Goal: Information Seeking & Learning: Learn about a topic

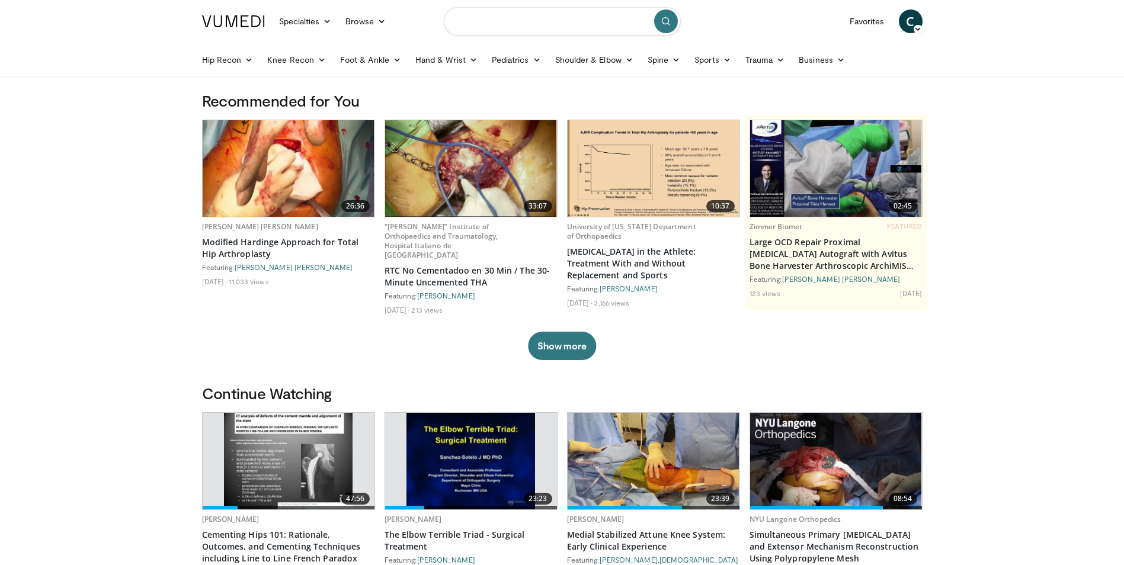
click at [583, 25] on input "Search topics, interventions" at bounding box center [562, 21] width 237 height 28
type input "**********"
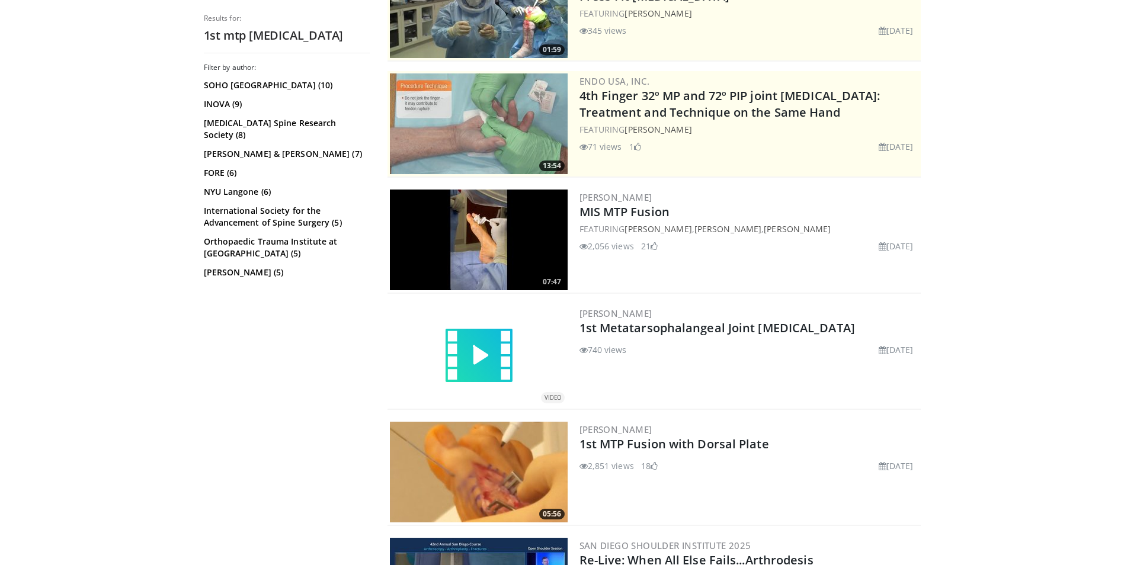
scroll to position [237, 0]
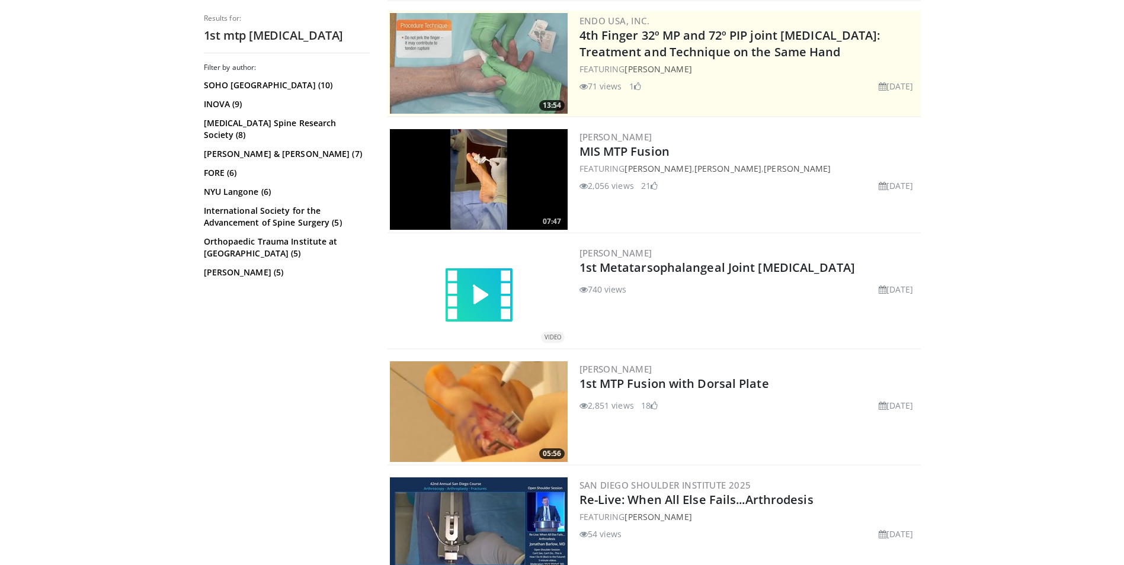
click at [487, 312] on img at bounding box center [478, 295] width 71 height 71
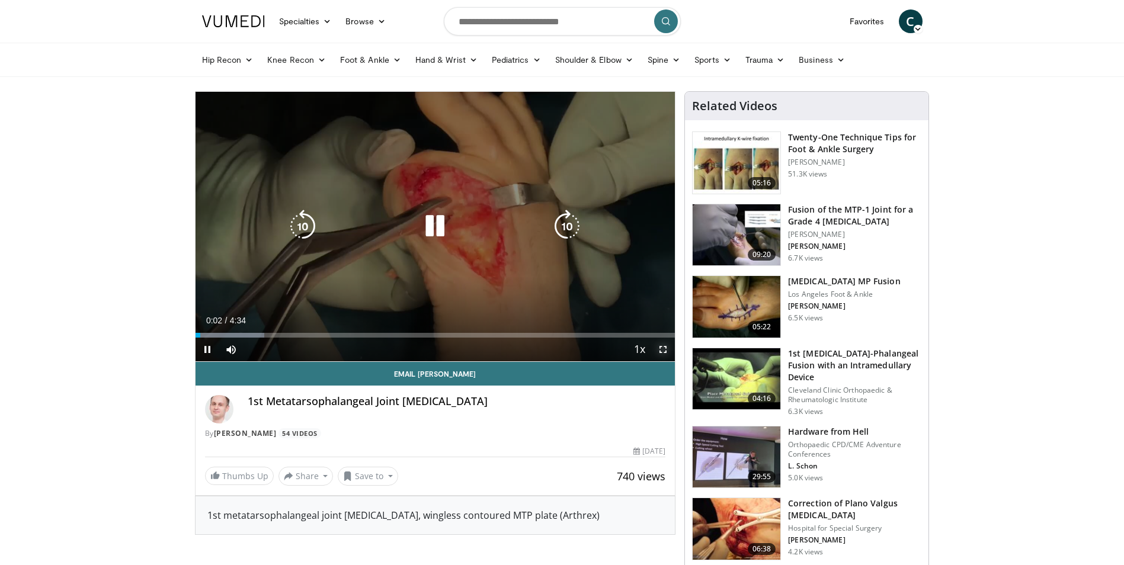
drag, startPoint x: 660, startPoint y: 346, endPoint x: 663, endPoint y: 389, distance: 43.9
click at [660, 346] on span "Video Player" at bounding box center [663, 350] width 24 height 24
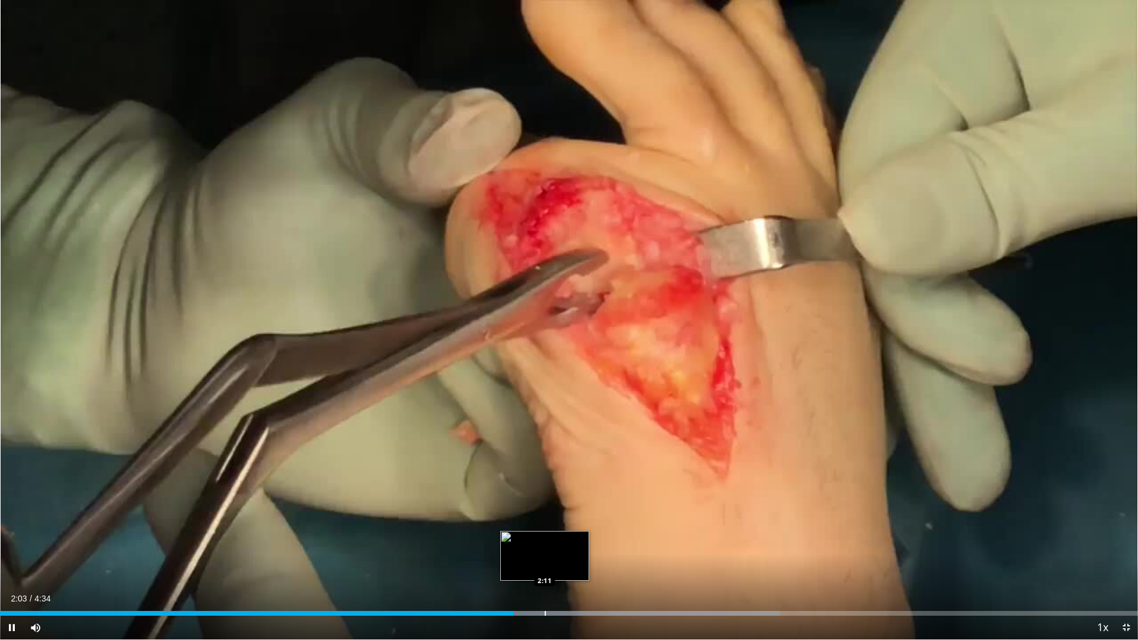
click at [540, 565] on div "Loaded : 68.55% 2:03 2:11" at bounding box center [569, 610] width 1138 height 11
click at [597, 565] on div "Progress Bar" at bounding box center [597, 613] width 1 height 5
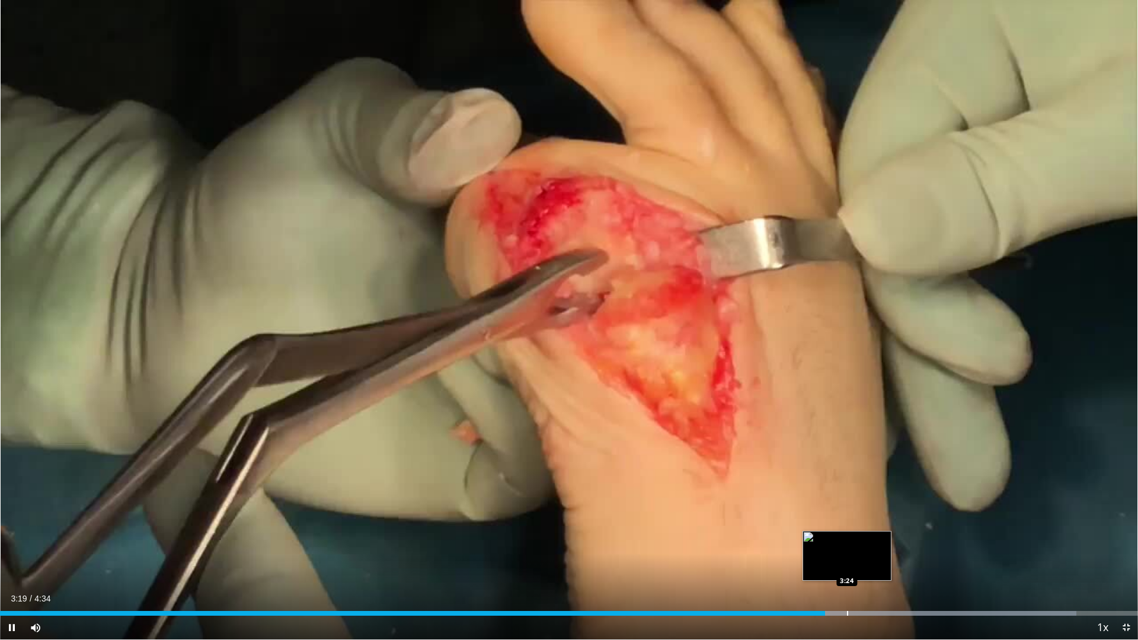
click at [847, 565] on div "Loaded : 94.60% 3:19 3:24" at bounding box center [569, 610] width 1138 height 11
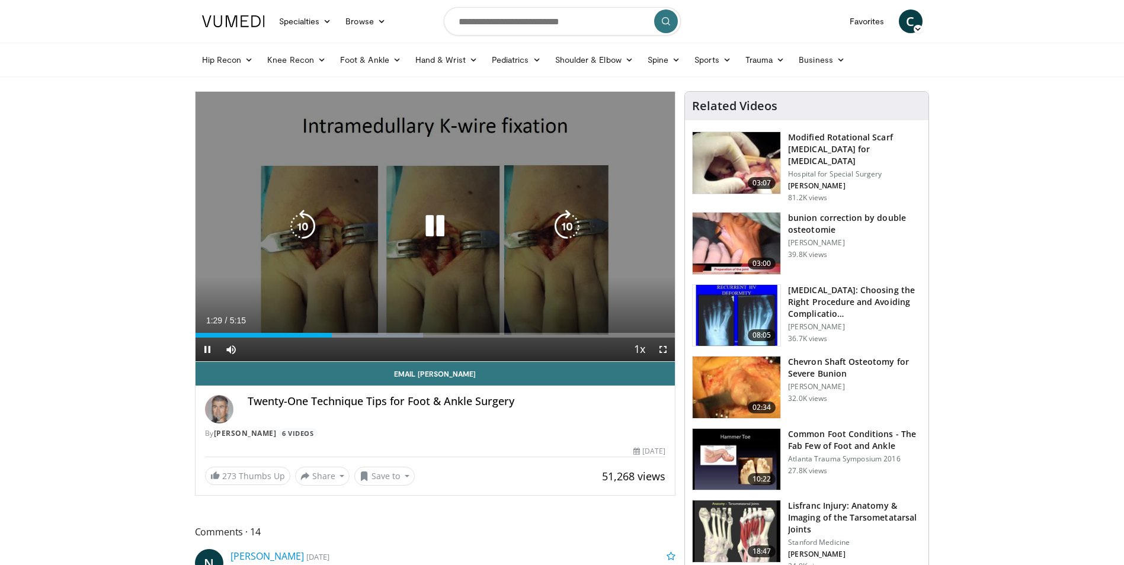
click at [436, 226] on icon "Video Player" at bounding box center [434, 226] width 33 height 33
